Goal: Information Seeking & Learning: Learn about a topic

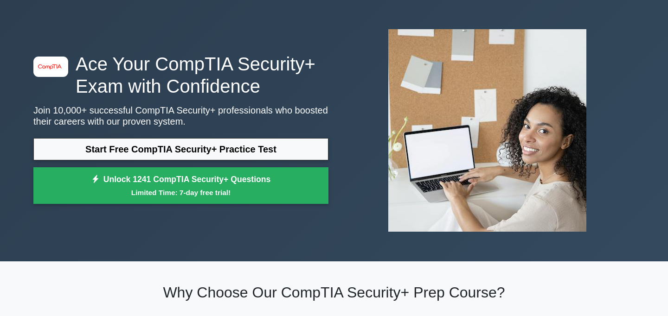
scroll to position [35, 0]
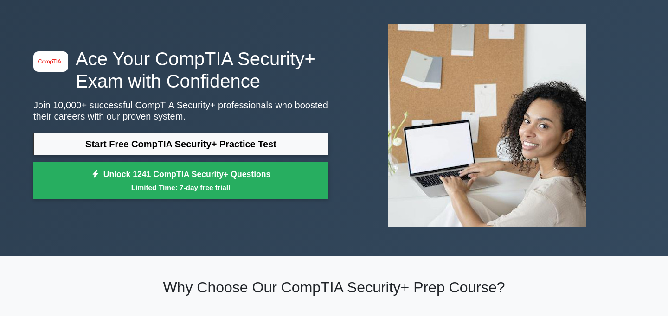
click at [264, 147] on link "Start Free CompTIA Security+ Practice Test" at bounding box center [180, 144] width 295 height 22
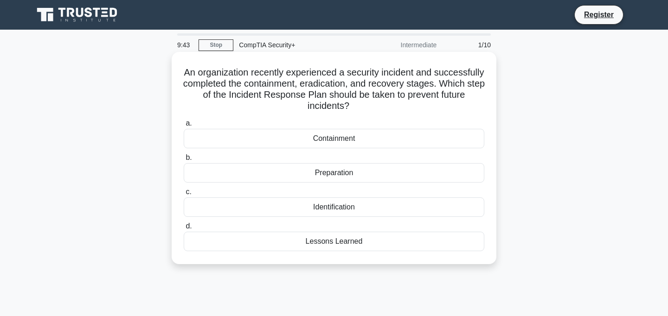
click at [295, 175] on div "Preparation" at bounding box center [334, 172] width 301 height 19
click at [184, 161] on input "b. Preparation" at bounding box center [184, 158] width 0 height 6
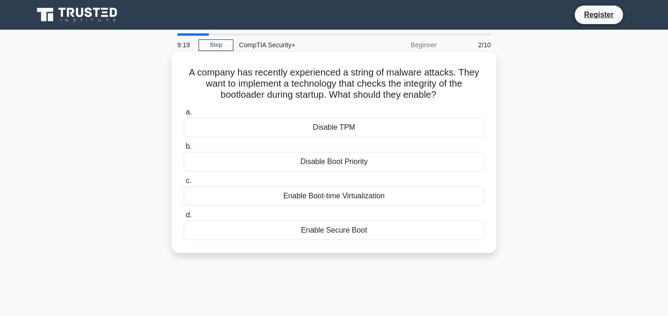
click at [355, 233] on div "Enable Secure Boot" at bounding box center [334, 230] width 301 height 19
click at [184, 219] on input "d. Enable Secure Boot" at bounding box center [184, 216] width 0 height 6
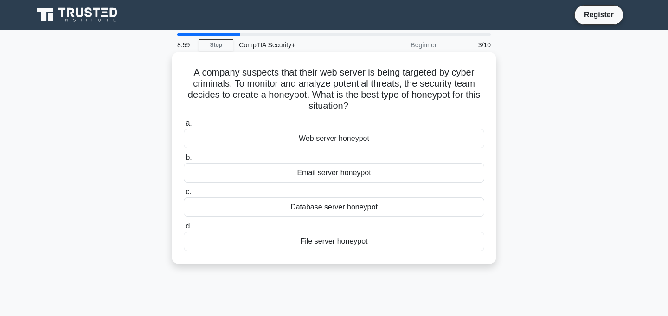
click at [308, 135] on div "Web server honeypot" at bounding box center [334, 138] width 301 height 19
click at [184, 127] on input "a. Web server honeypot" at bounding box center [184, 124] width 0 height 6
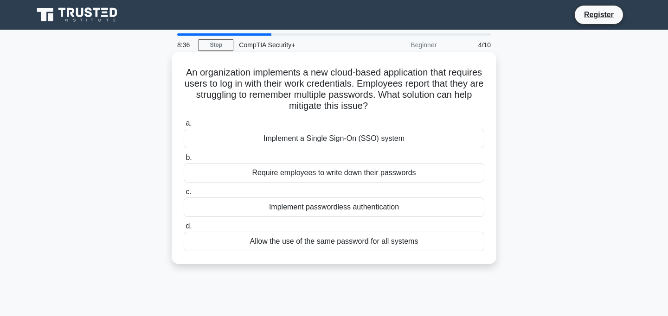
click at [315, 139] on div "Implement a Single Sign-On (SSO) system" at bounding box center [334, 138] width 301 height 19
click at [184, 127] on input "a. Implement a Single Sign-On (SSO) system" at bounding box center [184, 124] width 0 height 6
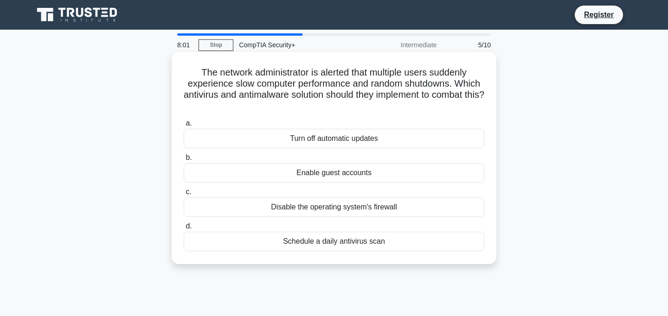
click at [296, 140] on div "Turn off automatic updates" at bounding box center [334, 138] width 301 height 19
click at [184, 127] on input "a. Turn off automatic updates" at bounding box center [184, 124] width 0 height 6
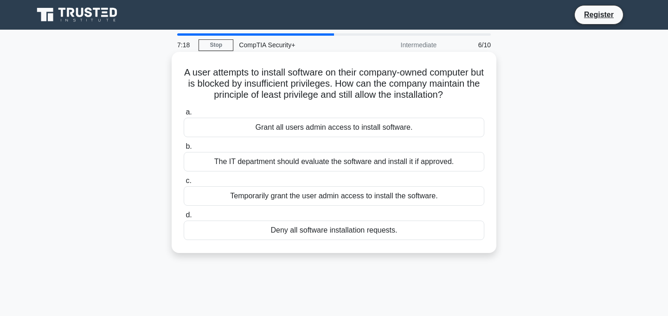
click at [314, 165] on div "The IT department should evaluate the software and install it if approved." at bounding box center [334, 161] width 301 height 19
click at [184, 150] on input "b. The IT department should evaluate the software and install it if approved." at bounding box center [184, 147] width 0 height 6
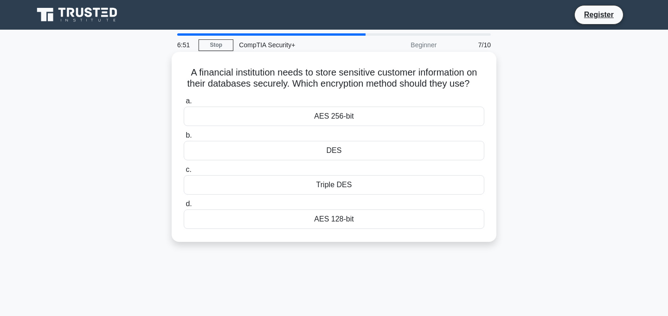
click at [224, 152] on div "DES" at bounding box center [334, 150] width 301 height 19
click at [184, 139] on input "b. DES" at bounding box center [184, 136] width 0 height 6
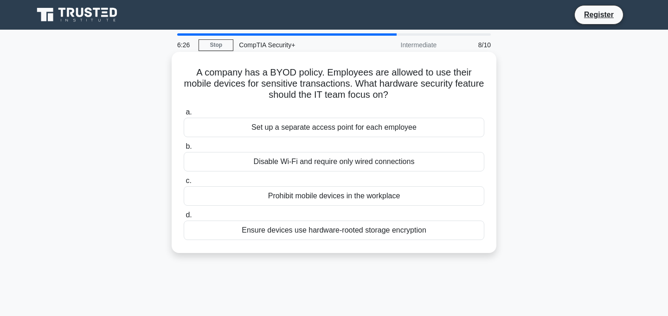
click at [320, 230] on div "Ensure devices use hardware-rooted storage encryption" at bounding box center [334, 230] width 301 height 19
click at [184, 219] on input "d. Ensure devices use hardware-rooted storage encryption" at bounding box center [184, 216] width 0 height 6
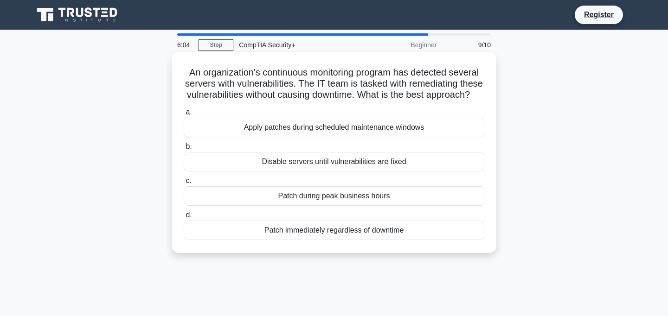
click at [314, 123] on div "Apply patches during scheduled maintenance windows" at bounding box center [334, 127] width 301 height 19
click at [184, 116] on input "a. Apply patches during scheduled maintenance windows" at bounding box center [184, 113] width 0 height 6
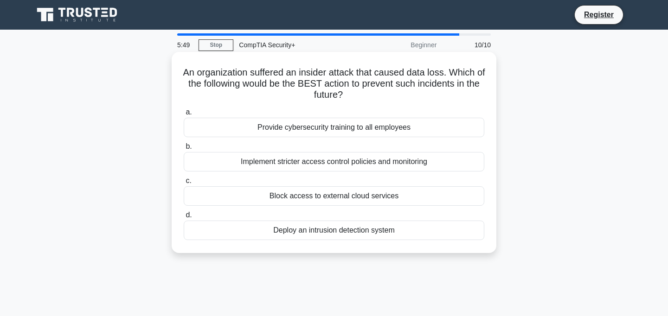
click at [282, 233] on div "Deploy an intrusion detection system" at bounding box center [334, 230] width 301 height 19
click at [184, 219] on input "d. Deploy an intrusion detection system" at bounding box center [184, 216] width 0 height 6
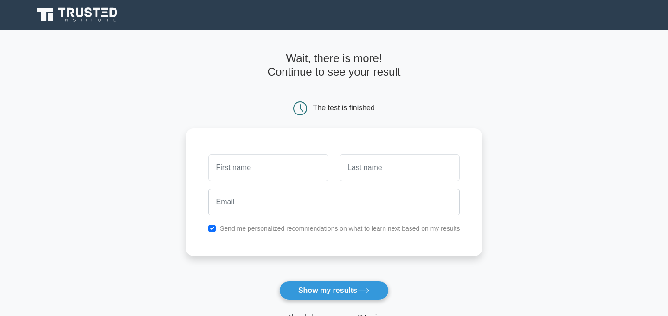
click at [278, 164] on input "text" at bounding box center [268, 168] width 120 height 27
type input "[PERSON_NAME]"
type input "rank"
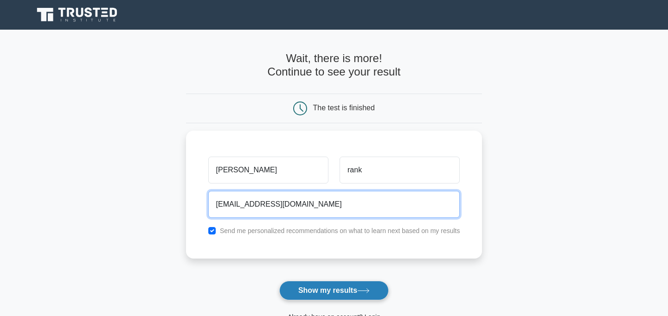
type input "[EMAIL_ADDRESS][DOMAIN_NAME]"
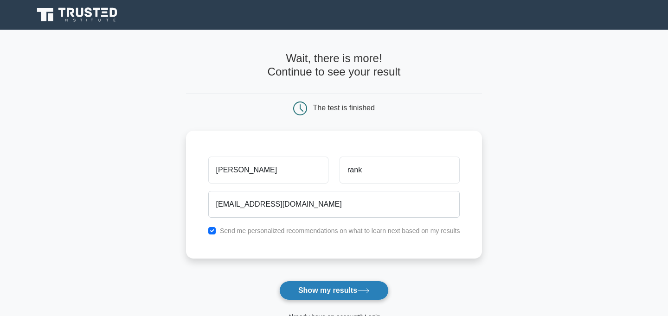
click at [301, 289] on button "Show my results" at bounding box center [334, 290] width 110 height 19
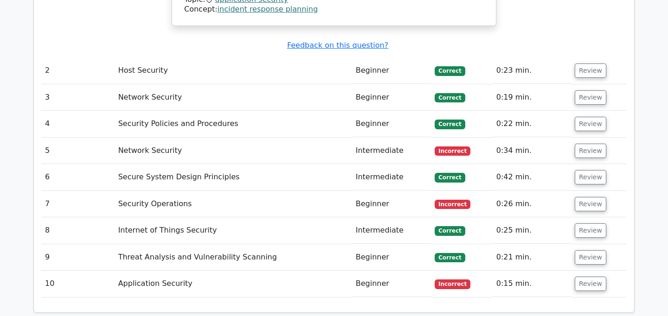
scroll to position [1098, 0]
click at [594, 277] on button "Review" at bounding box center [591, 284] width 32 height 14
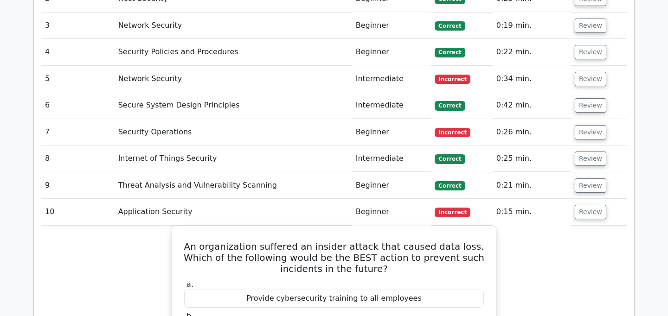
scroll to position [1154, 0]
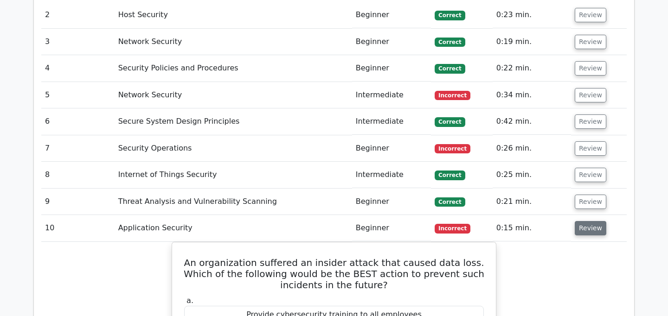
click at [587, 221] on button "Review" at bounding box center [591, 228] width 32 height 14
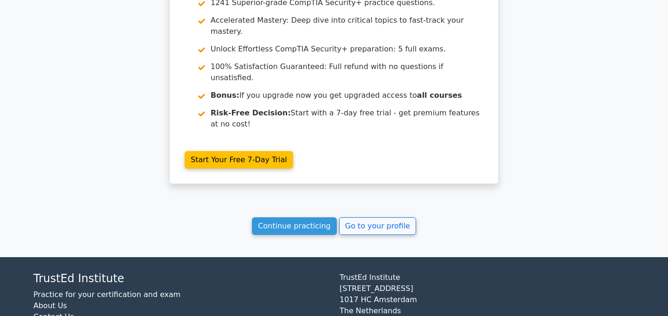
scroll to position [1489, 0]
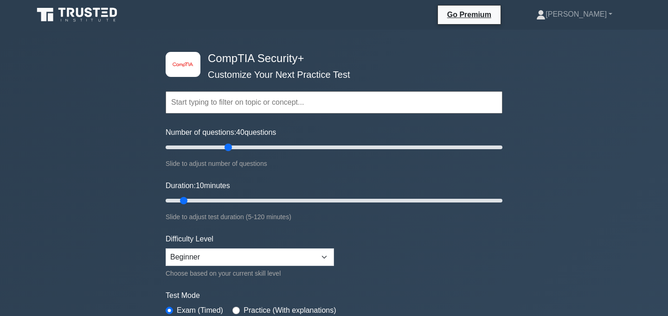
type input "40"
drag, startPoint x: 179, startPoint y: 146, endPoint x: 230, endPoint y: 148, distance: 51.1
click at [230, 148] on input "Number of questions: 40 questions" at bounding box center [334, 147] width 337 height 11
drag, startPoint x: 185, startPoint y: 199, endPoint x: 271, endPoint y: 203, distance: 86.4
type input "40"
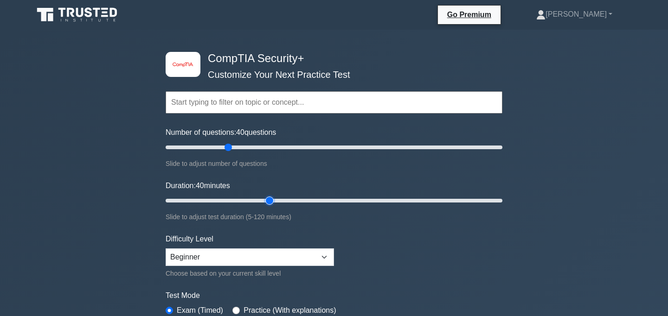
click at [271, 203] on input "Duration: 40 minutes" at bounding box center [334, 200] width 337 height 11
click at [264, 261] on select "Beginner Intermediate Expert" at bounding box center [250, 258] width 168 height 18
select select "expert"
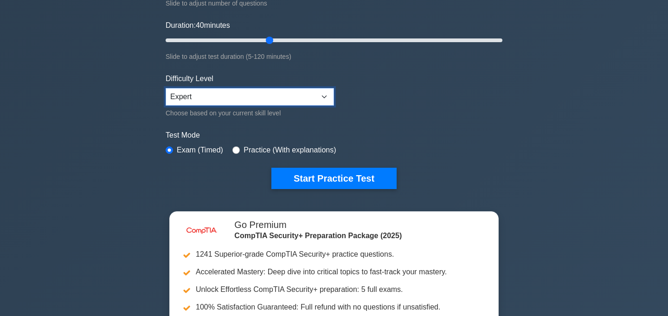
scroll to position [168, 0]
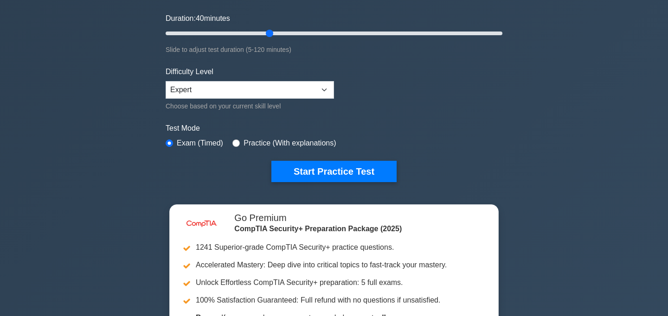
click at [252, 142] on label "Practice (With explanations)" at bounding box center [290, 143] width 92 height 11
click at [240, 143] on div "Practice (With explanations)" at bounding box center [283, 143] width 103 height 11
click at [242, 142] on div "Practice (With explanations)" at bounding box center [283, 143] width 103 height 11
click at [235, 142] on input "radio" at bounding box center [235, 143] width 7 height 7
radio input "true"
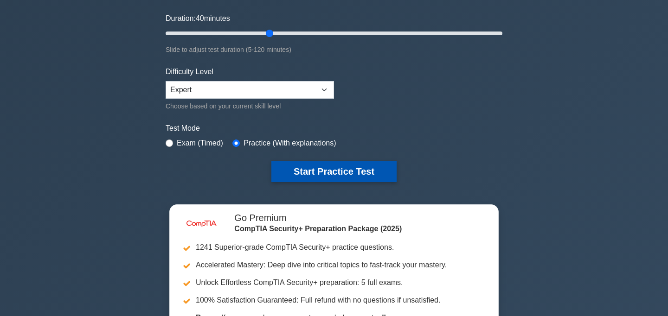
click at [303, 171] on button "Start Practice Test" at bounding box center [333, 171] width 125 height 21
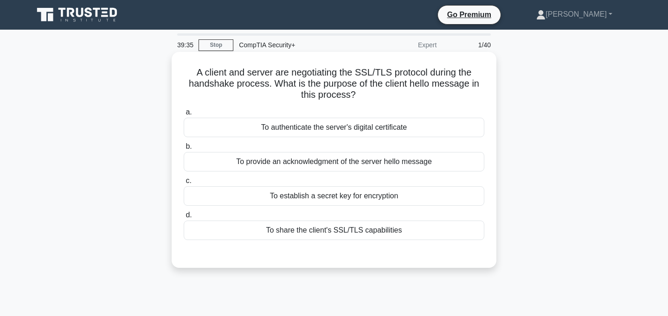
click at [272, 164] on div "To provide an acknowledgment of the server hello message" at bounding box center [334, 161] width 301 height 19
click at [184, 150] on input "b. To provide an acknowledgment of the server hello message" at bounding box center [184, 147] width 0 height 6
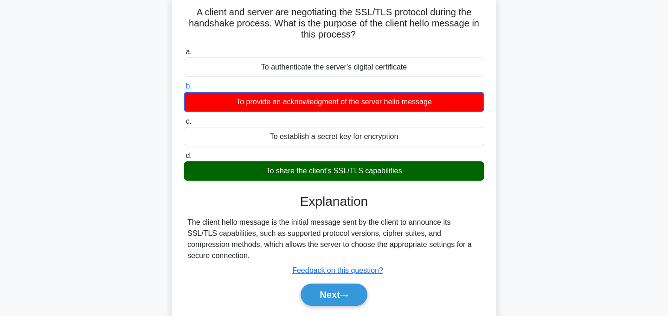
scroll to position [60, 0]
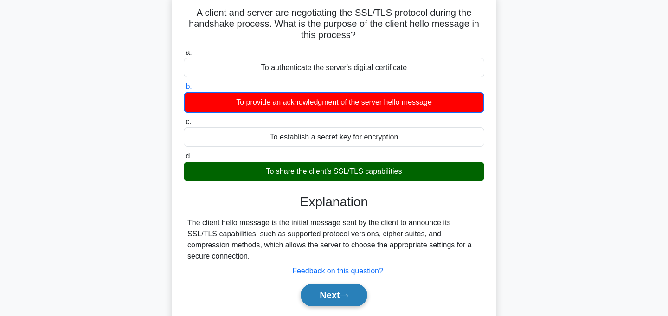
click at [317, 293] on button "Next" at bounding box center [334, 295] width 66 height 22
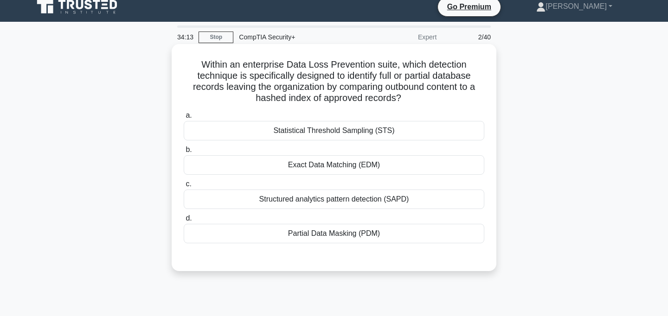
scroll to position [6, 0]
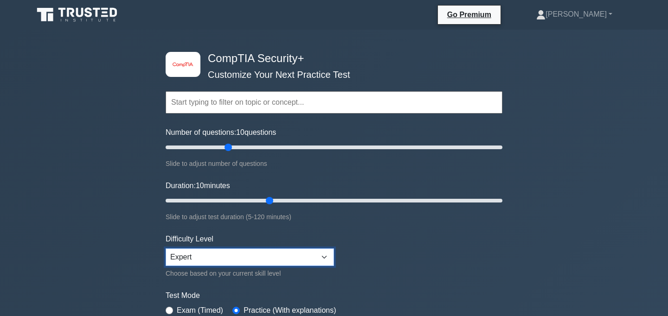
click at [277, 260] on select "Beginner Intermediate Expert" at bounding box center [250, 258] width 168 height 18
select select "beginner"
drag, startPoint x: 227, startPoint y: 143, endPoint x: 197, endPoint y: 146, distance: 30.8
type input "20"
click at [197, 146] on input "Number of questions: 20 questions" at bounding box center [334, 147] width 337 height 11
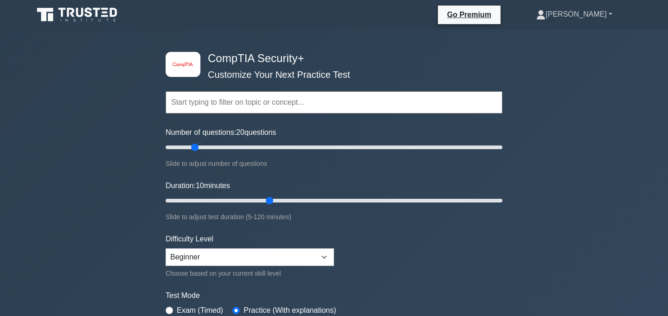
click at [612, 15] on link "[PERSON_NAME]" at bounding box center [574, 14] width 121 height 19
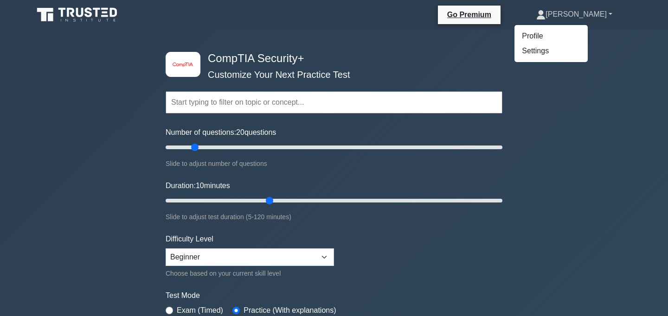
click at [612, 16] on link "[PERSON_NAME]" at bounding box center [574, 14] width 121 height 19
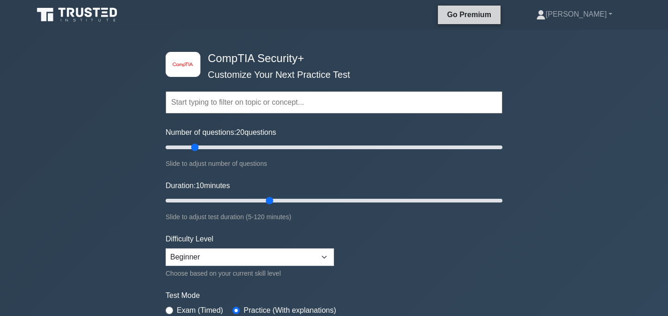
click at [497, 14] on link "Go Premium" at bounding box center [469, 15] width 55 height 12
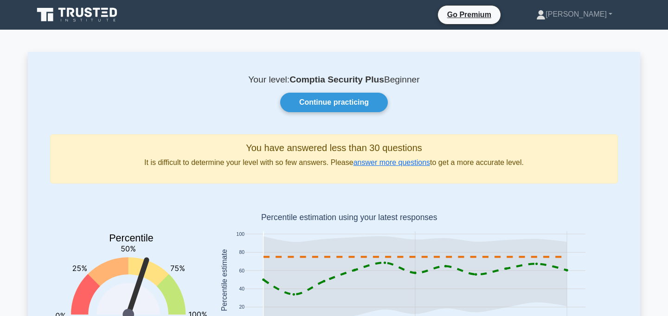
click at [96, 16] on icon at bounding box center [77, 15] width 89 height 18
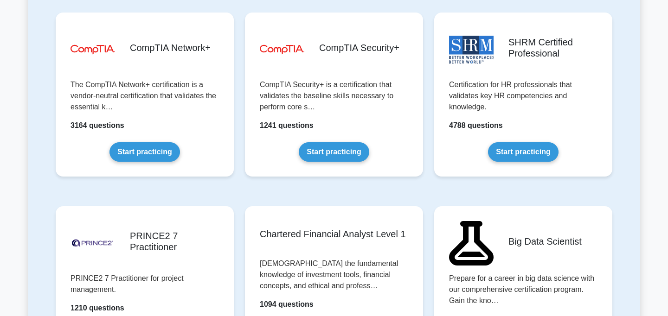
scroll to position [1791, 0]
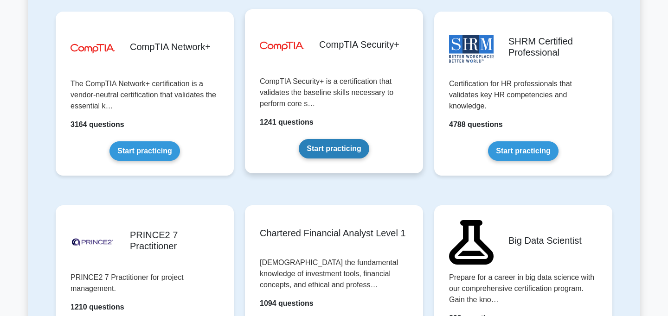
click at [316, 159] on link "Start practicing" at bounding box center [334, 148] width 70 height 19
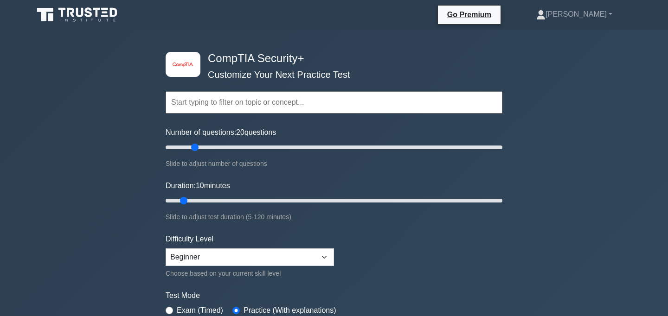
drag, startPoint x: 177, startPoint y: 148, endPoint x: 198, endPoint y: 147, distance: 20.4
type input "20"
click at [198, 147] on input "Number of questions: 20 questions" at bounding box center [334, 147] width 337 height 11
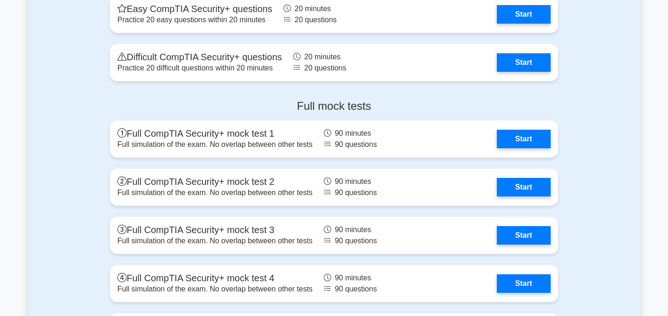
scroll to position [2179, 0]
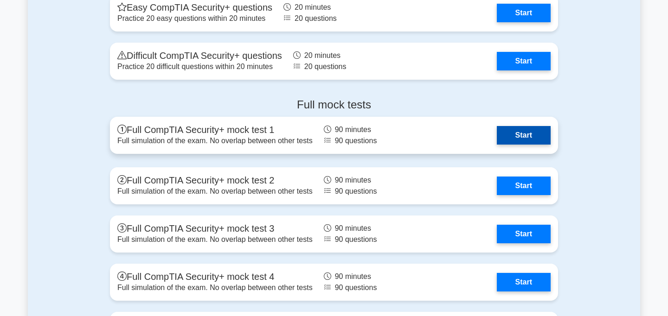
click at [500, 130] on link "Start" at bounding box center [524, 135] width 54 height 19
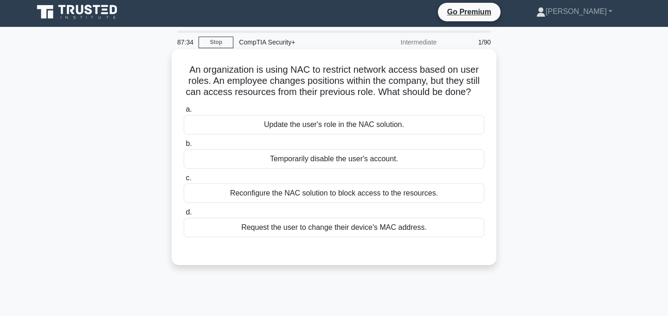
scroll to position [3, 0]
click at [352, 122] on div "Update the user's role in the NAC solution." at bounding box center [334, 124] width 301 height 19
click at [184, 112] on input "a. Update the user's role in the NAC solution." at bounding box center [184, 109] width 0 height 6
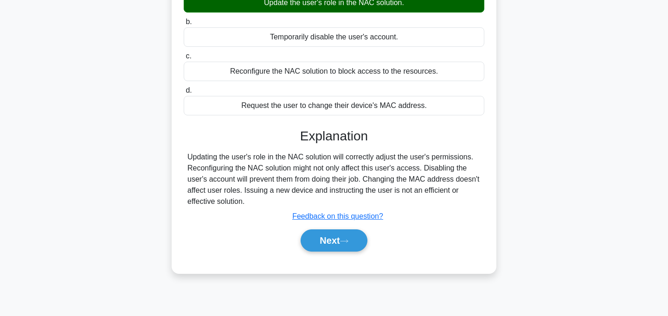
scroll to position [185, 0]
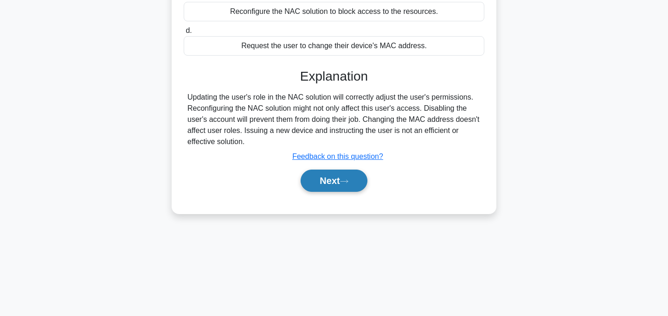
click at [337, 181] on button "Next" at bounding box center [334, 181] width 66 height 22
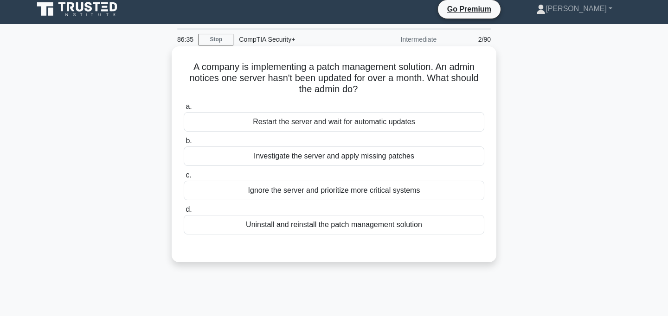
scroll to position [6, 0]
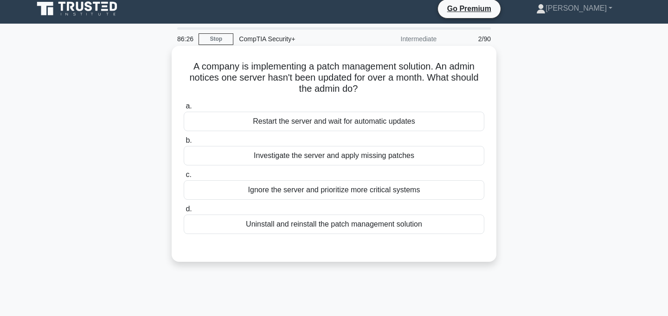
click at [374, 159] on div "Investigate the server and apply missing patches" at bounding box center [334, 155] width 301 height 19
click at [184, 144] on input "b. Investigate the server and apply missing patches" at bounding box center [184, 141] width 0 height 6
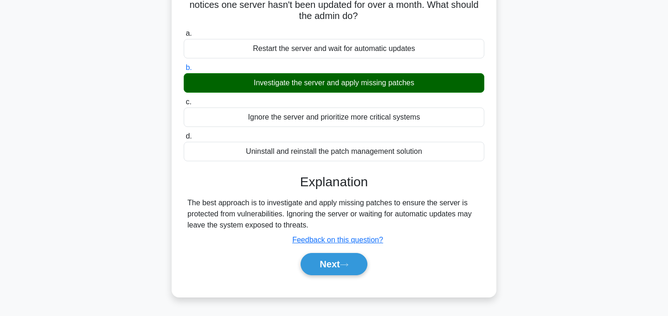
scroll to position [81, 0]
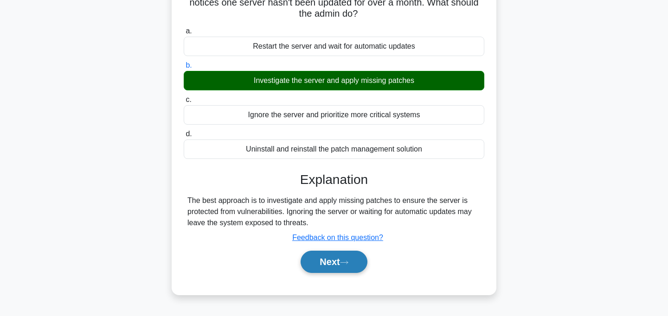
click at [331, 268] on button "Next" at bounding box center [334, 262] width 66 height 22
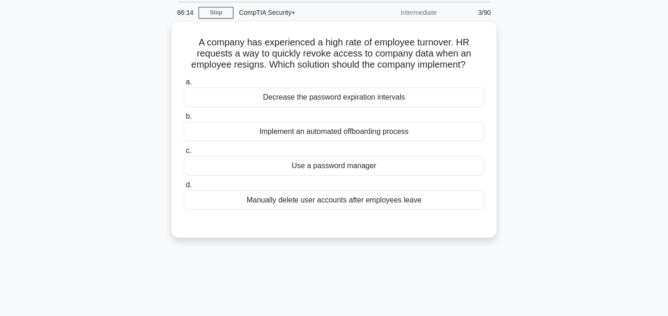
scroll to position [0, 0]
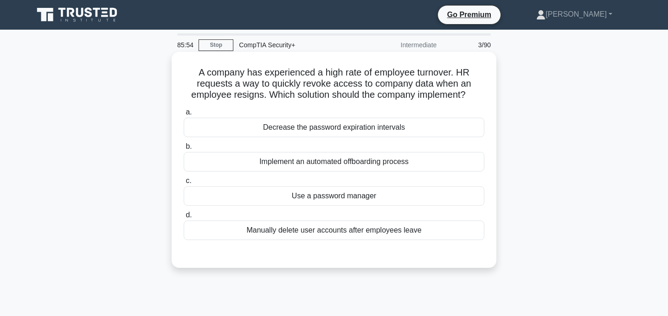
click at [399, 166] on div "Implement an automated offboarding process" at bounding box center [334, 161] width 301 height 19
click at [184, 150] on input "b. Implement an automated offboarding process" at bounding box center [184, 147] width 0 height 6
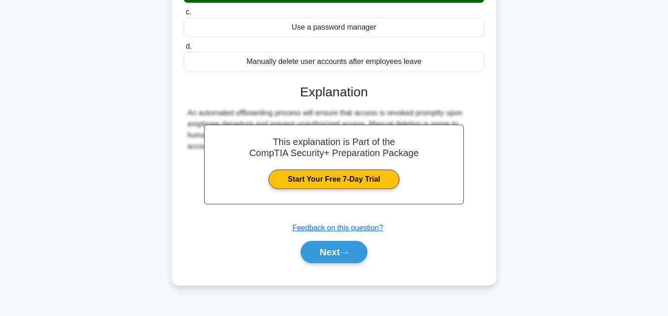
scroll to position [185, 0]
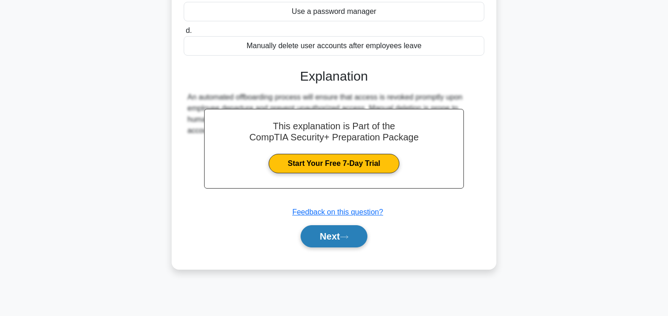
click at [342, 242] on button "Next" at bounding box center [334, 237] width 66 height 22
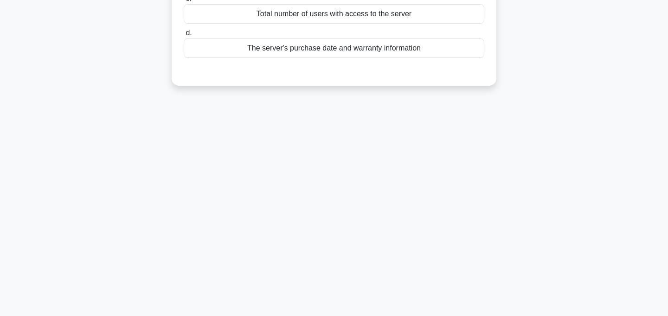
scroll to position [0, 0]
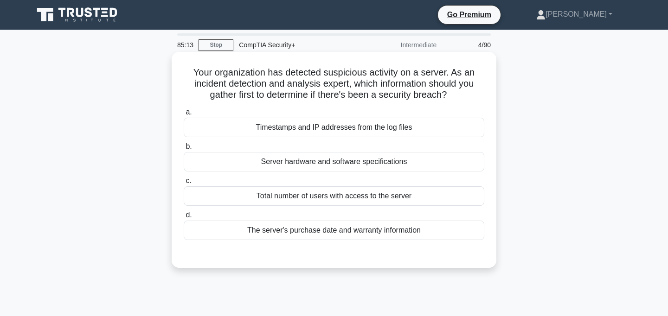
click at [384, 128] on div "Timestamps and IP addresses from the log files" at bounding box center [334, 127] width 301 height 19
click at [184, 116] on input "a. Timestamps and IP addresses from the log files" at bounding box center [184, 113] width 0 height 6
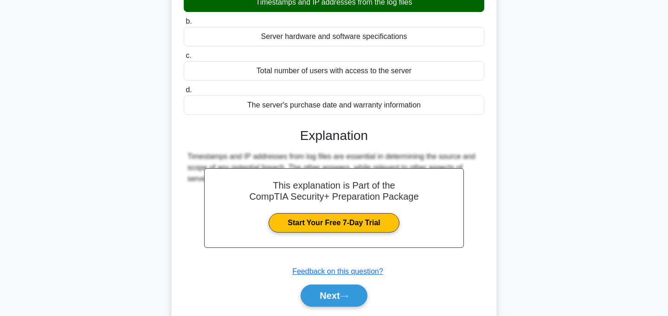
scroll to position [135, 0]
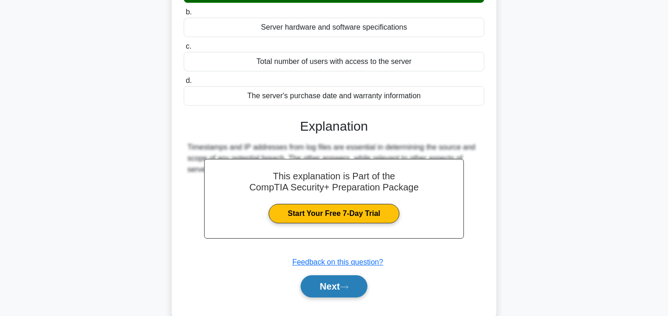
click at [336, 289] on button "Next" at bounding box center [334, 287] width 66 height 22
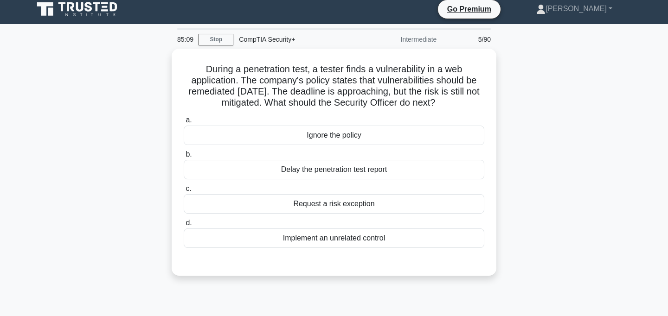
scroll to position [0, 0]
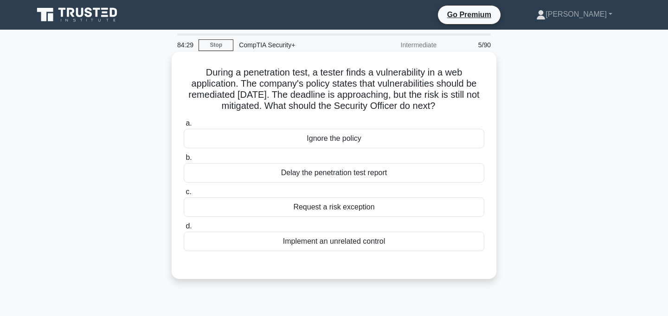
click at [347, 200] on div "Request a risk exception" at bounding box center [334, 207] width 301 height 19
click at [184, 195] on input "c. Request a risk exception" at bounding box center [184, 192] width 0 height 6
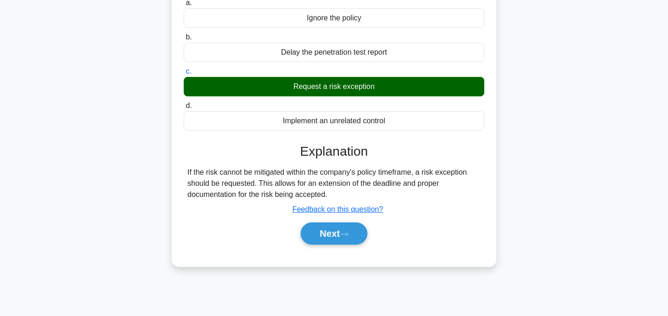
scroll to position [128, 0]
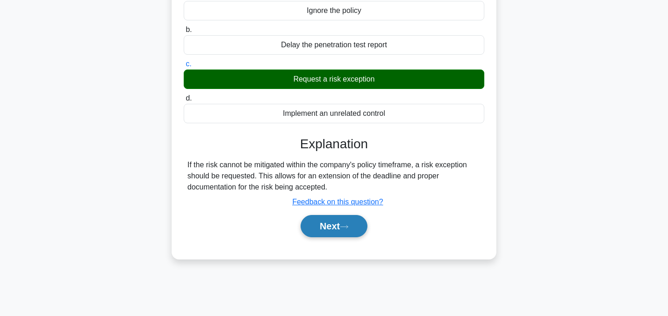
click at [335, 232] on button "Next" at bounding box center [334, 226] width 66 height 22
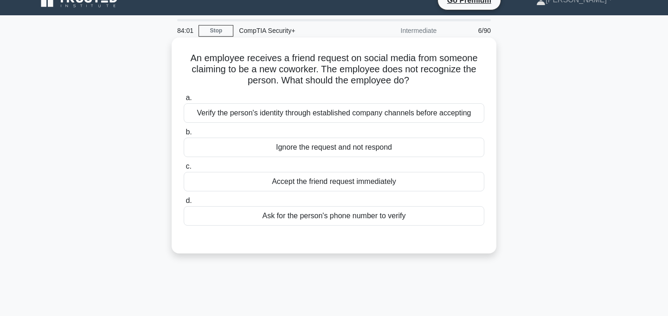
scroll to position [16, 0]
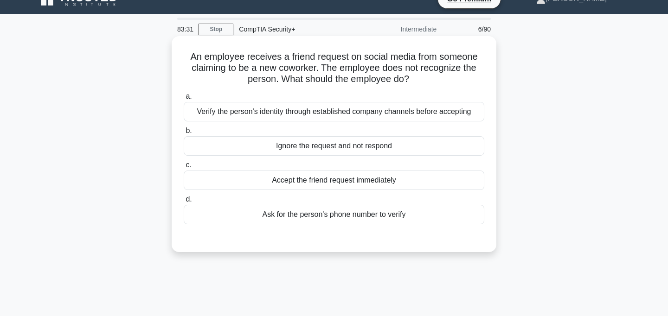
click at [380, 146] on div "Ignore the request and not respond" at bounding box center [334, 145] width 301 height 19
click at [184, 134] on input "b. Ignore the request and not respond" at bounding box center [184, 131] width 0 height 6
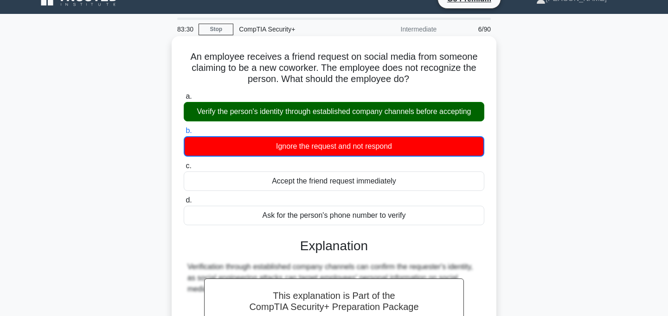
click at [447, 102] on label "a. Verify the person's identity through established company channels before acc…" at bounding box center [334, 106] width 301 height 31
click at [184, 100] on input "a. Verify the person's identity through established company channels before acc…" at bounding box center [184, 97] width 0 height 6
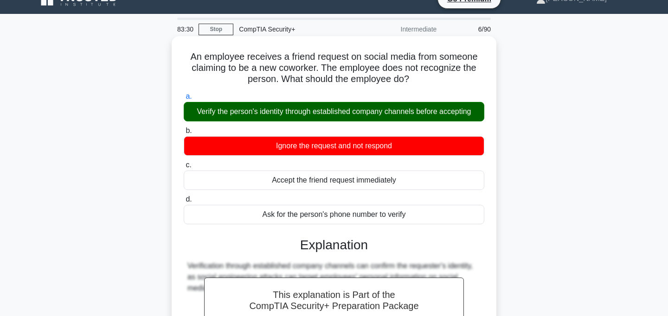
click at [447, 110] on div "Verify the person's identity through established company channels before accept…" at bounding box center [334, 111] width 301 height 19
click at [184, 100] on input "a. Verify the person's identity through established company channels before acc…" at bounding box center [184, 97] width 0 height 6
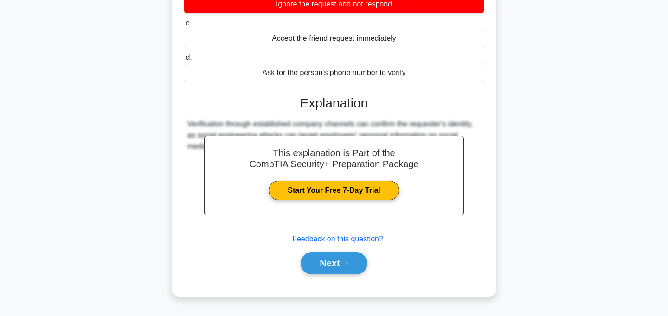
scroll to position [185, 0]
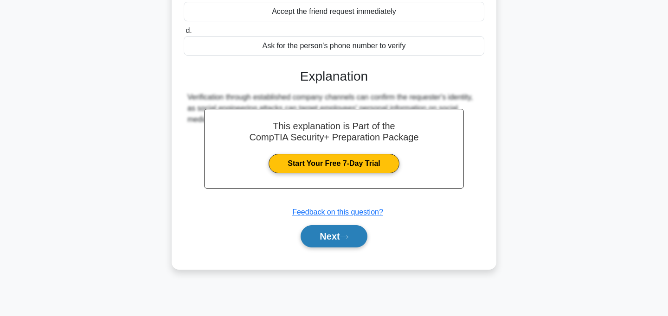
click at [314, 233] on button "Next" at bounding box center [334, 237] width 66 height 22
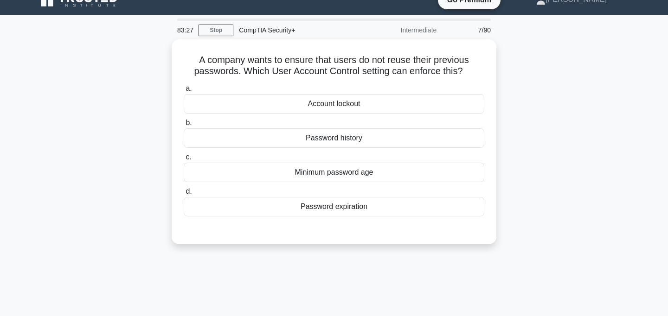
scroll to position [0, 0]
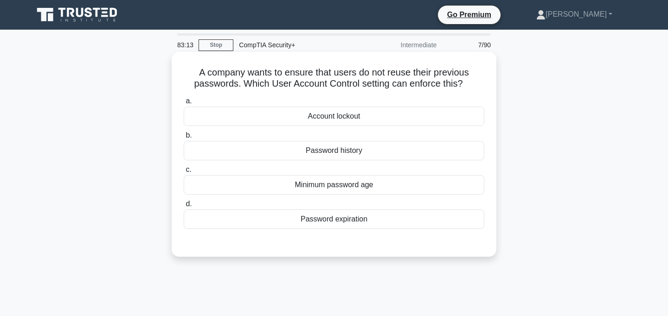
click at [352, 148] on div "Password history" at bounding box center [334, 150] width 301 height 19
click at [184, 139] on input "b. Password history" at bounding box center [184, 136] width 0 height 6
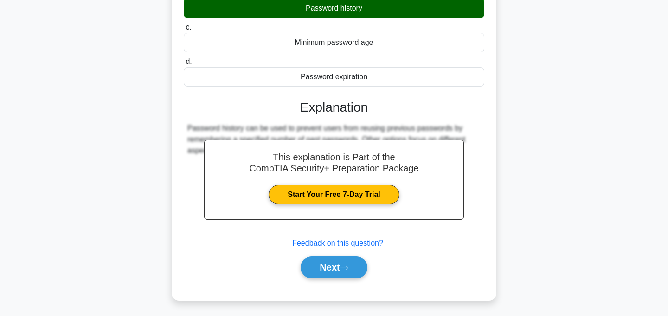
scroll to position [185, 0]
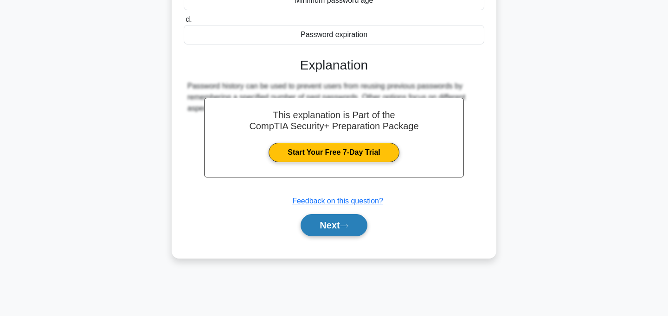
click at [335, 228] on button "Next" at bounding box center [334, 225] width 66 height 22
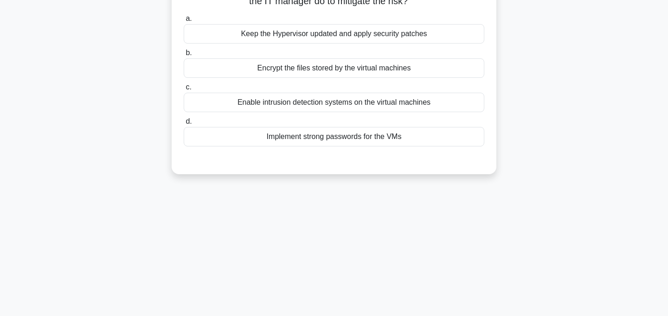
scroll to position [0, 0]
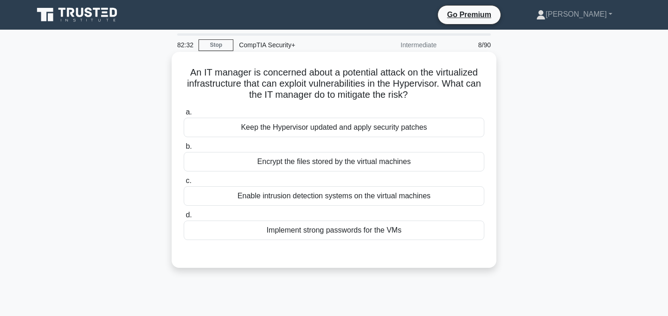
click at [333, 194] on div "Enable intrusion detection systems on the virtual machines" at bounding box center [334, 196] width 301 height 19
click at [184, 184] on input "c. Enable intrusion detection systems on the virtual machines" at bounding box center [184, 181] width 0 height 6
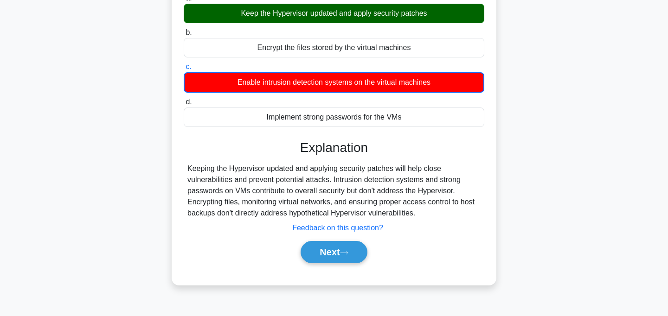
scroll to position [185, 0]
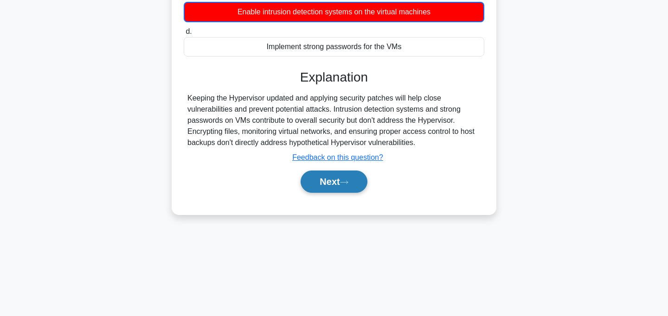
click at [347, 189] on button "Next" at bounding box center [334, 182] width 66 height 22
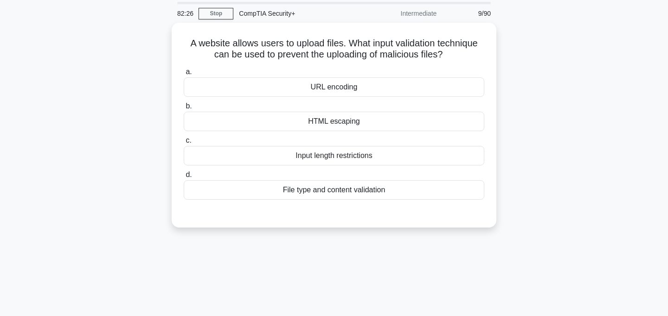
scroll to position [0, 0]
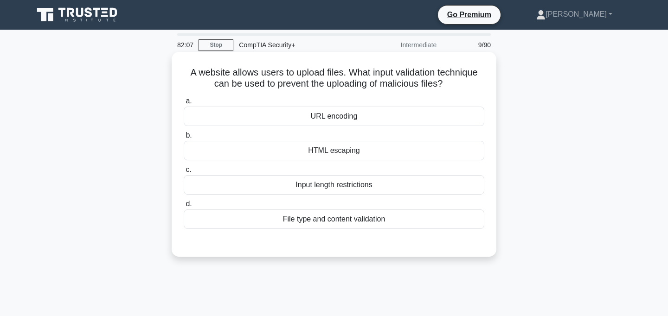
click at [269, 218] on div "File type and content validation" at bounding box center [334, 219] width 301 height 19
click at [184, 207] on input "d. File type and content validation" at bounding box center [184, 204] width 0 height 6
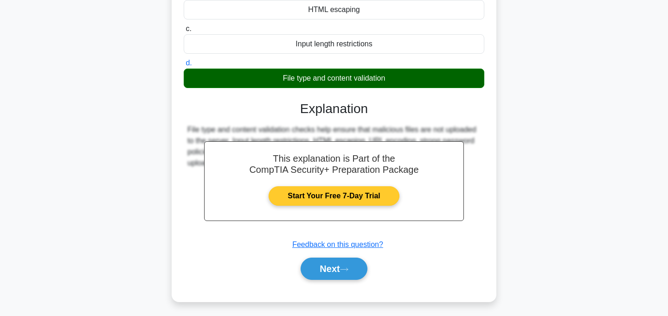
scroll to position [149, 0]
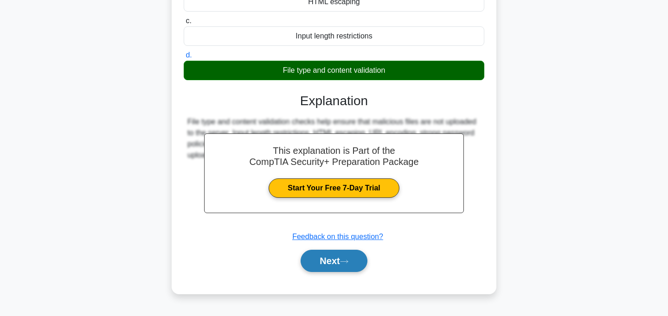
click at [321, 269] on button "Next" at bounding box center [334, 261] width 66 height 22
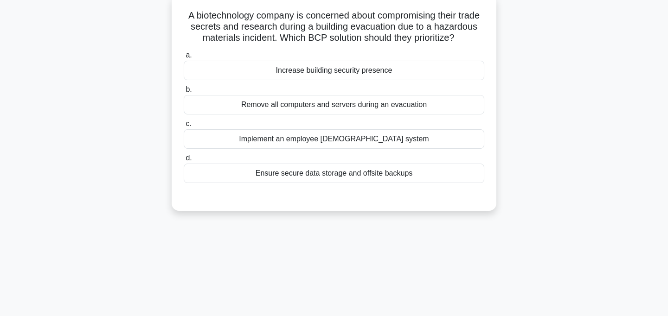
scroll to position [0, 0]
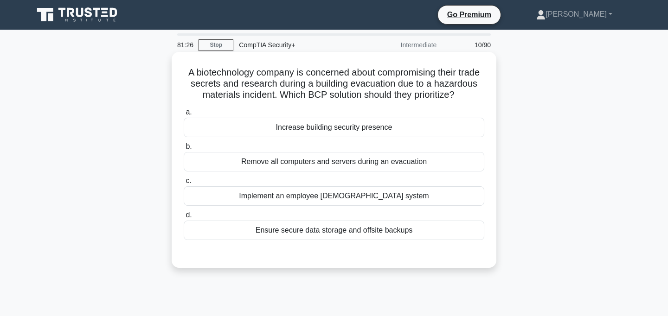
click at [309, 232] on div "Ensure secure data storage and offsite backups" at bounding box center [334, 230] width 301 height 19
click at [184, 219] on input "d. Ensure secure data storage and offsite backups" at bounding box center [184, 216] width 0 height 6
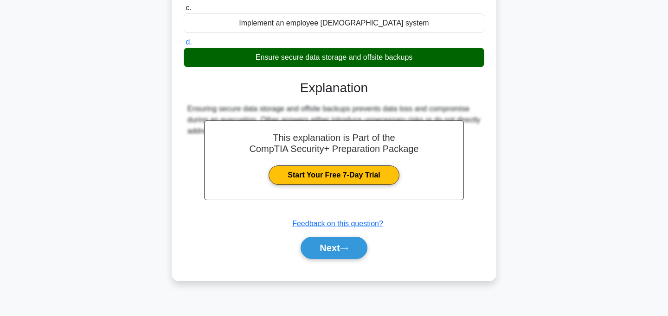
scroll to position [185, 0]
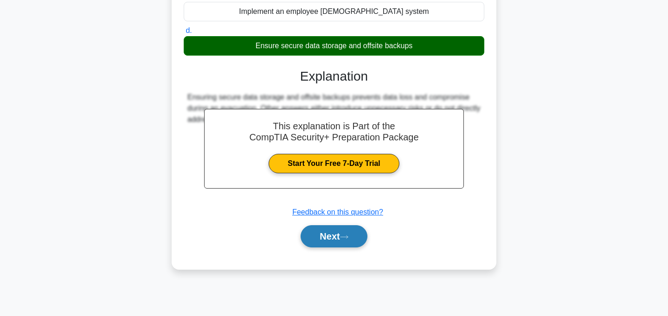
click at [334, 236] on button "Next" at bounding box center [334, 237] width 66 height 22
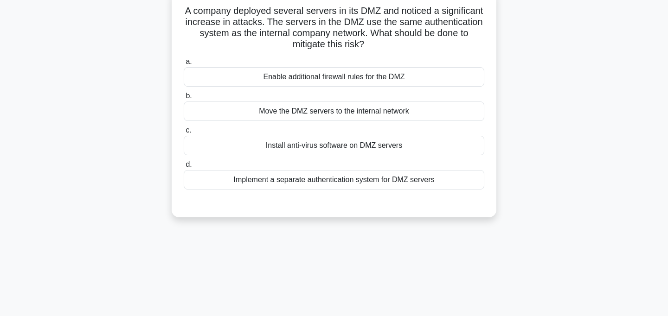
scroll to position [0, 0]
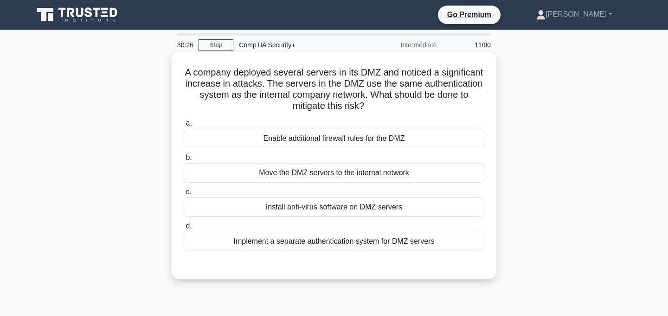
click at [325, 244] on div "Implement a separate authentication system for DMZ servers" at bounding box center [334, 241] width 301 height 19
click at [184, 230] on input "d. Implement a separate authentication system for DMZ servers" at bounding box center [184, 227] width 0 height 6
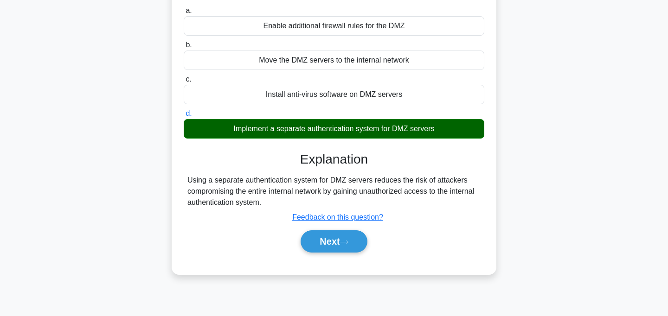
scroll to position [113, 0]
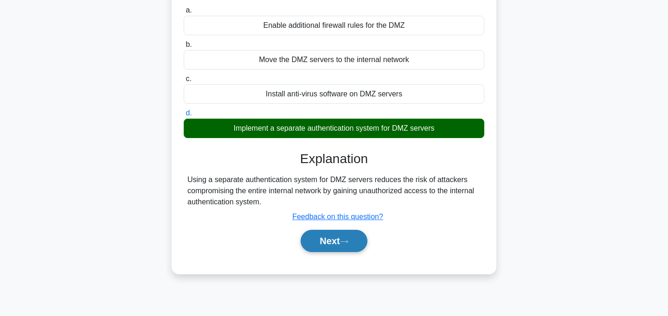
click at [361, 241] on button "Next" at bounding box center [334, 241] width 66 height 22
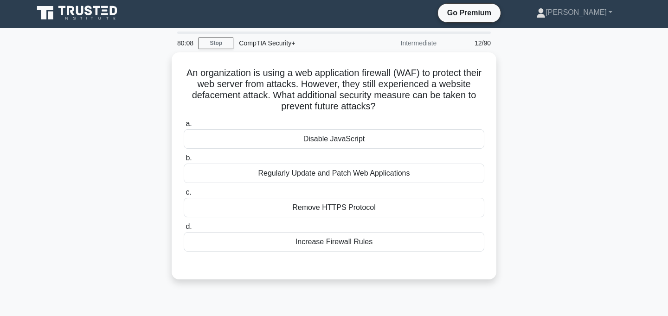
scroll to position [0, 0]
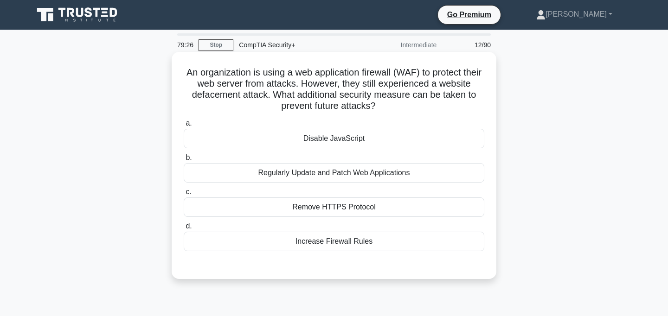
click at [383, 171] on div "Regularly Update and Patch Web Applications" at bounding box center [334, 172] width 301 height 19
click at [184, 161] on input "b. Regularly Update and Patch Web Applications" at bounding box center [184, 158] width 0 height 6
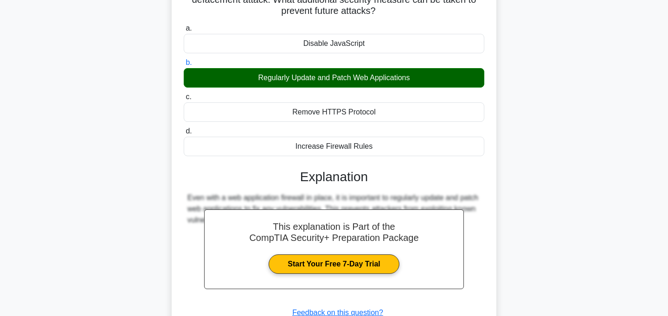
scroll to position [174, 0]
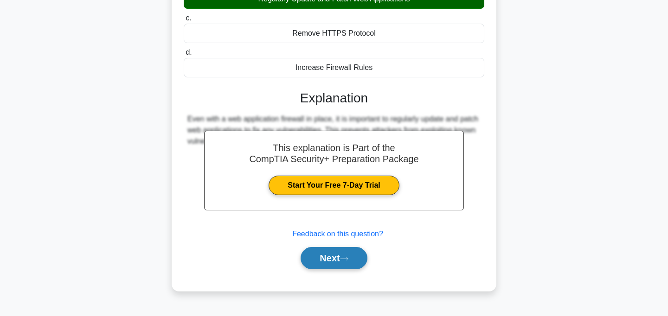
click at [347, 254] on button "Next" at bounding box center [334, 258] width 66 height 22
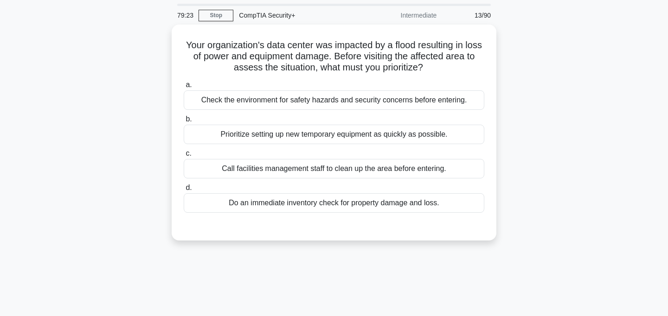
scroll to position [0, 0]
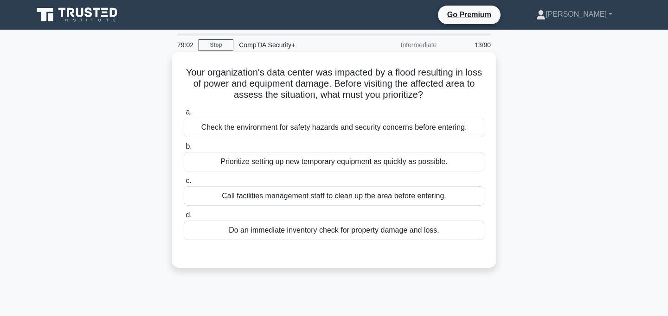
click at [304, 233] on div "Do an immediate inventory check for property damage and loss." at bounding box center [334, 230] width 301 height 19
click at [184, 219] on input "d. Do an immediate inventory check for property damage and loss." at bounding box center [184, 216] width 0 height 6
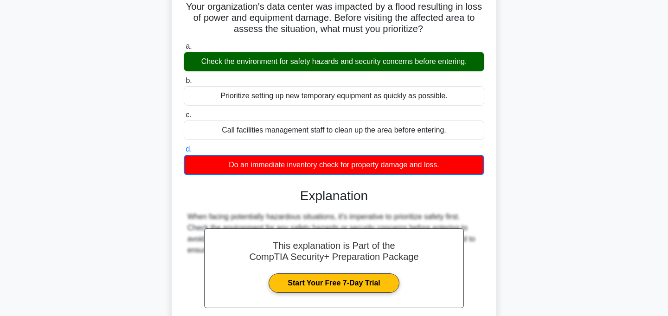
scroll to position [185, 0]
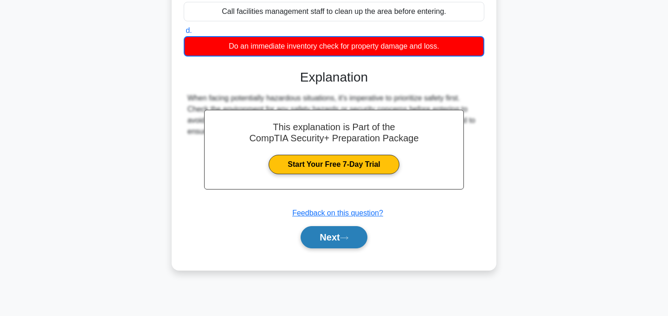
click at [320, 239] on button "Next" at bounding box center [334, 237] width 66 height 22
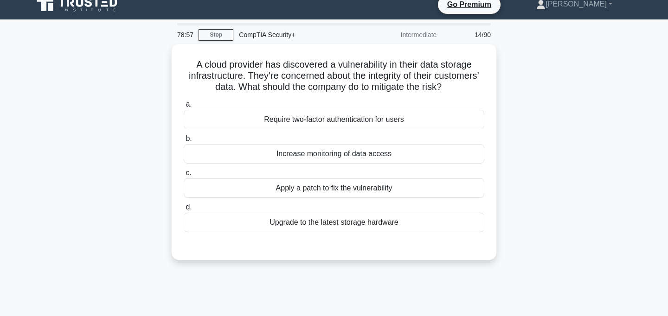
scroll to position [0, 0]
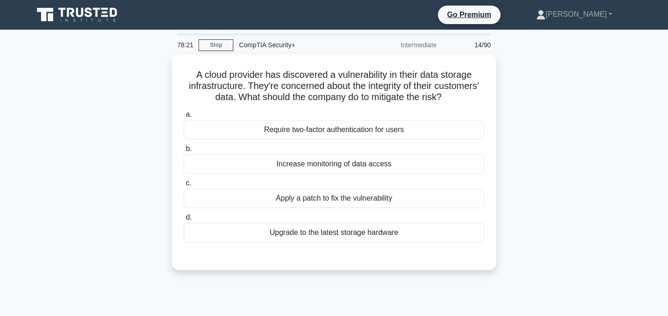
click at [73, 17] on icon at bounding box center [77, 15] width 89 height 18
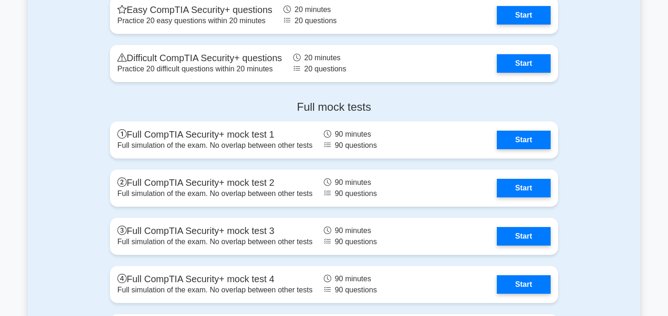
scroll to position [2179, 0]
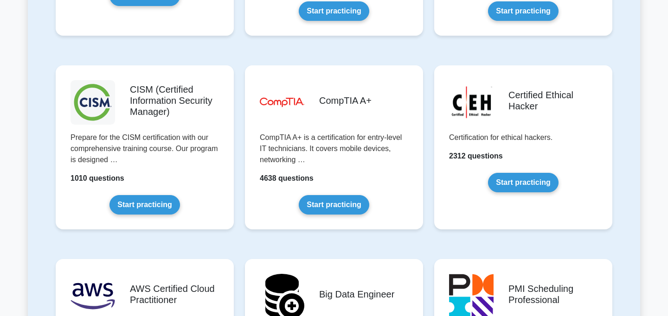
scroll to position [1622, 0]
